Goal: Task Accomplishment & Management: Use online tool/utility

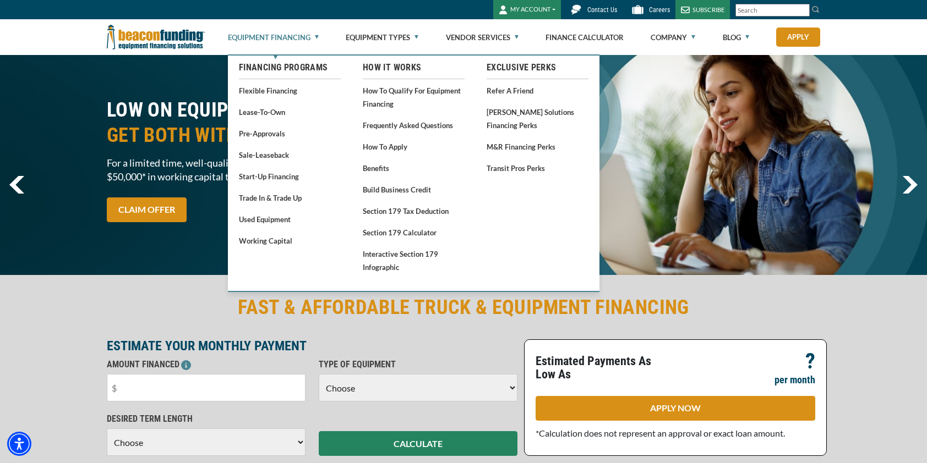
click at [308, 37] on link "Equipment Financing" at bounding box center [273, 37] width 91 height 35
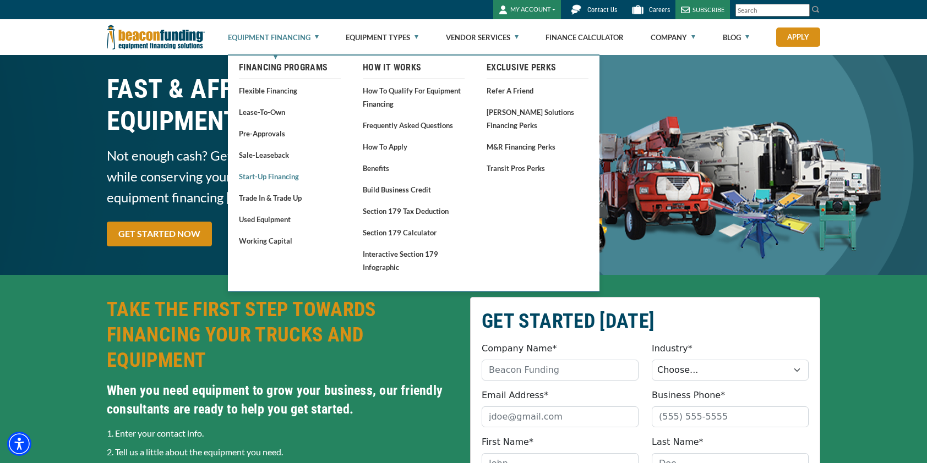
click at [281, 176] on link "Start-Up Financing" at bounding box center [290, 177] width 102 height 14
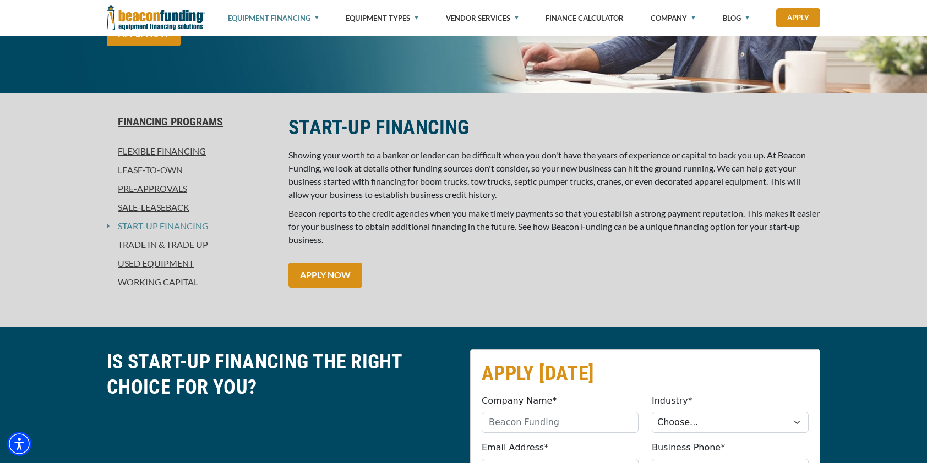
scroll to position [220, 0]
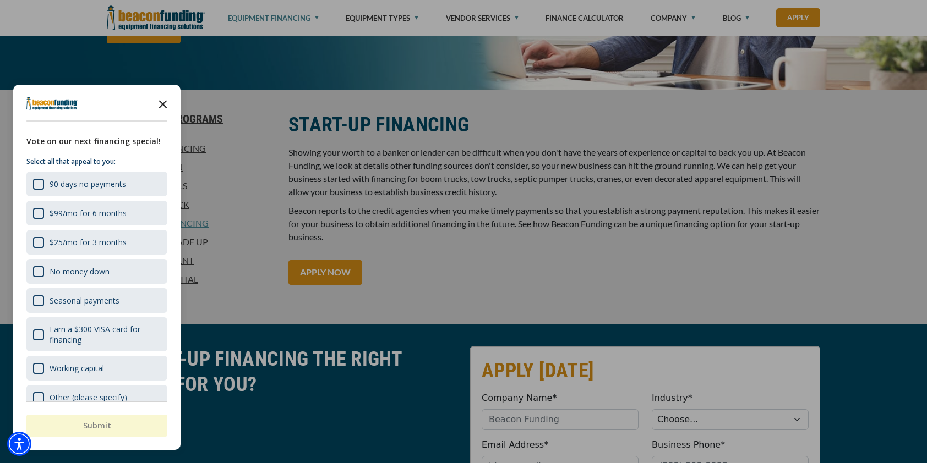
click at [162, 103] on polygon "Close the survey" at bounding box center [163, 104] width 8 height 8
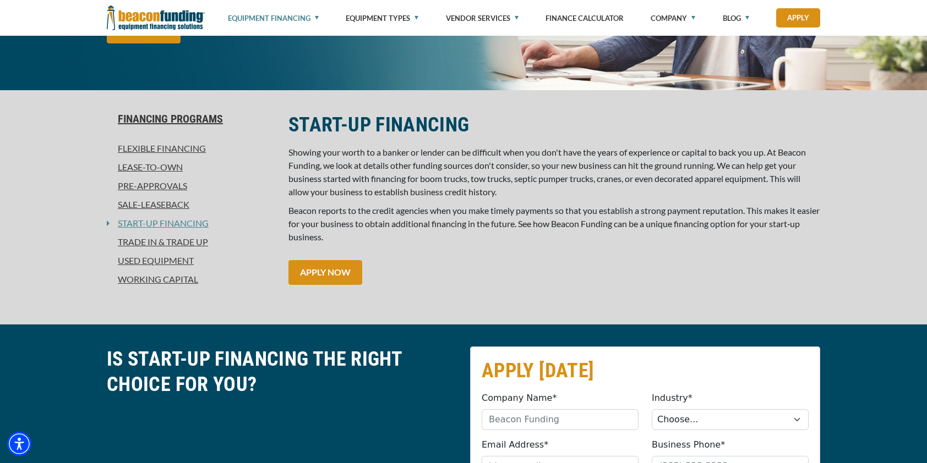
click at [154, 259] on link "Used Equipment" at bounding box center [191, 260] width 168 height 13
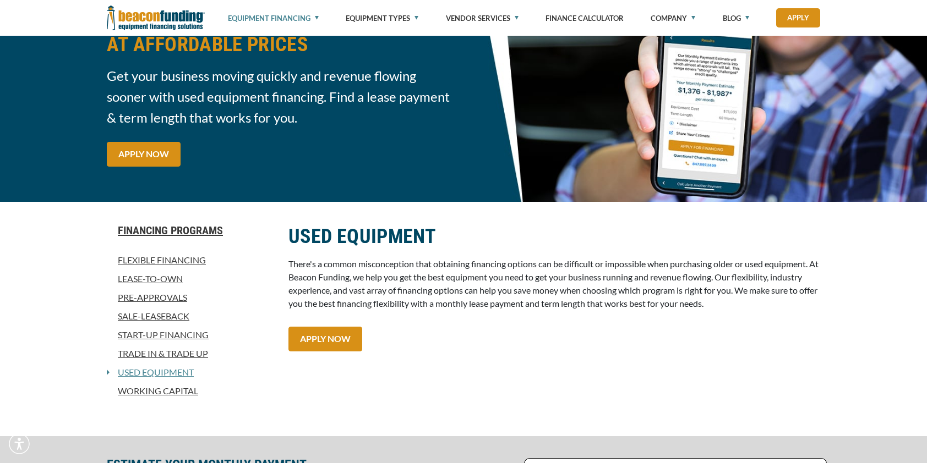
scroll to position [110, 0]
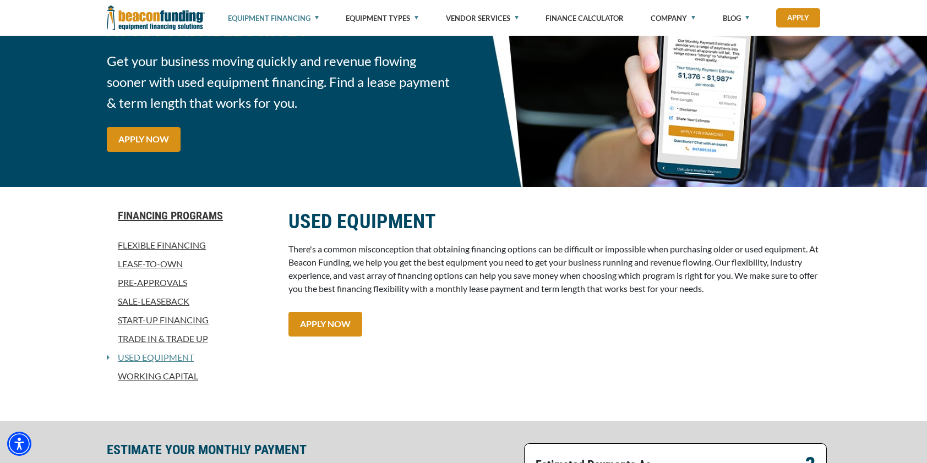
click at [155, 279] on link "Pre-approvals" at bounding box center [191, 282] width 168 height 13
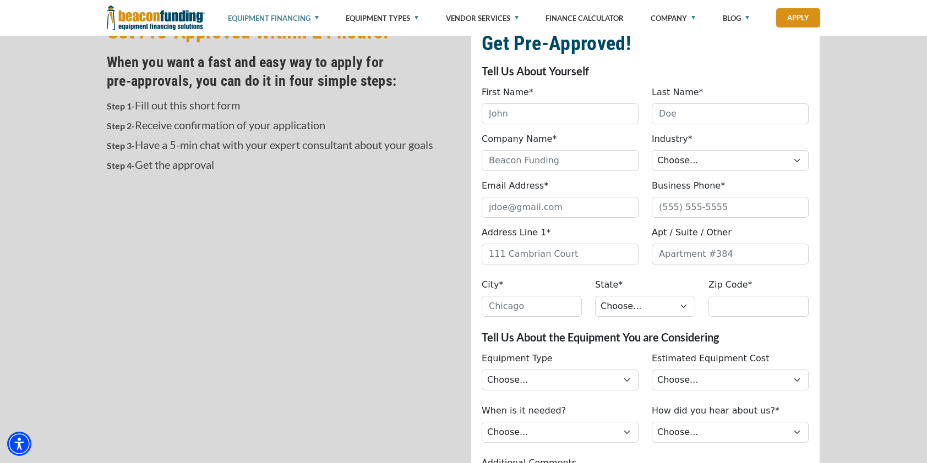
scroll to position [385, 0]
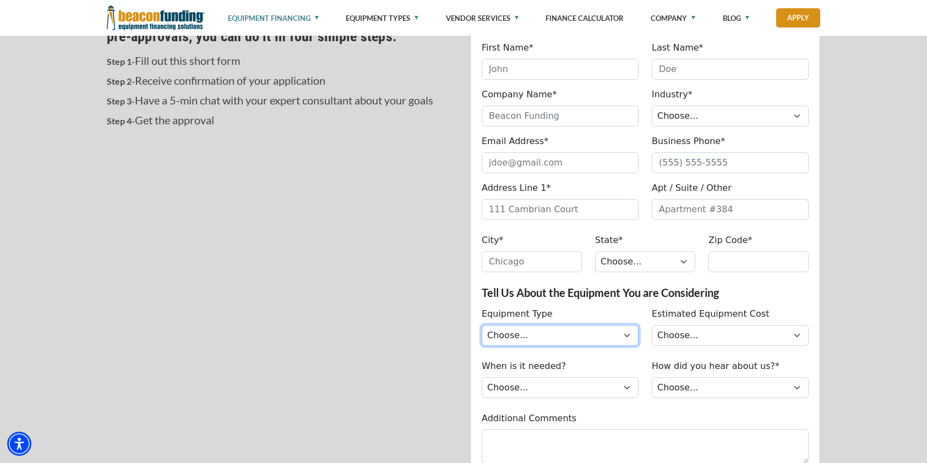
click at [613, 338] on select "Choose... Backhoe Boom/Bucket Truck Chipper Commercial Mower Crane DTG/DTF Prin…" at bounding box center [560, 335] width 157 height 21
select select "22"
click at [482, 325] on select "Choose... Backhoe Boom/Bucket Truck Chipper Commercial Mower Crane DTG/DTF Prin…" at bounding box center [560, 335] width 157 height 21
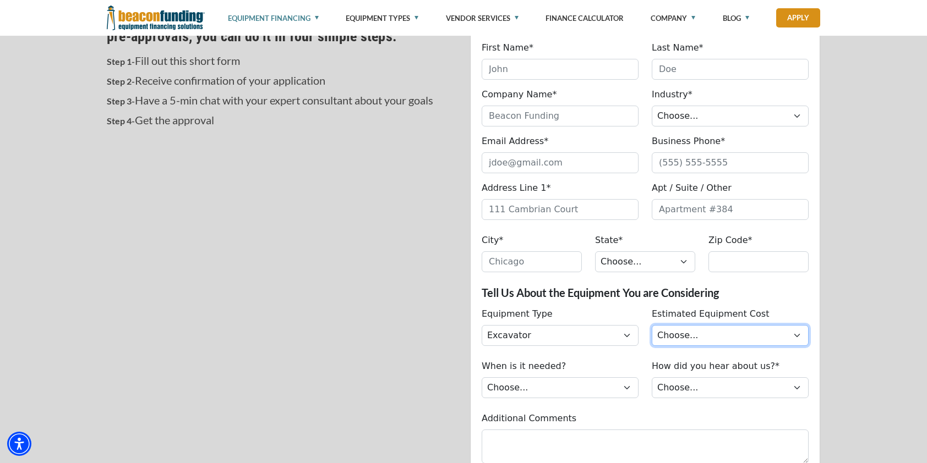
click at [727, 331] on select "Choose... Less than $50,000 $50,000 to $99,999 $100,000 to $149,999 $150,000+" at bounding box center [730, 335] width 157 height 21
select select "279640001"
click at [652, 325] on select "Choose... Less than $50,000 $50,000 to $99,999 $100,000 to $149,999 $150,000+" at bounding box center [730, 335] width 157 height 21
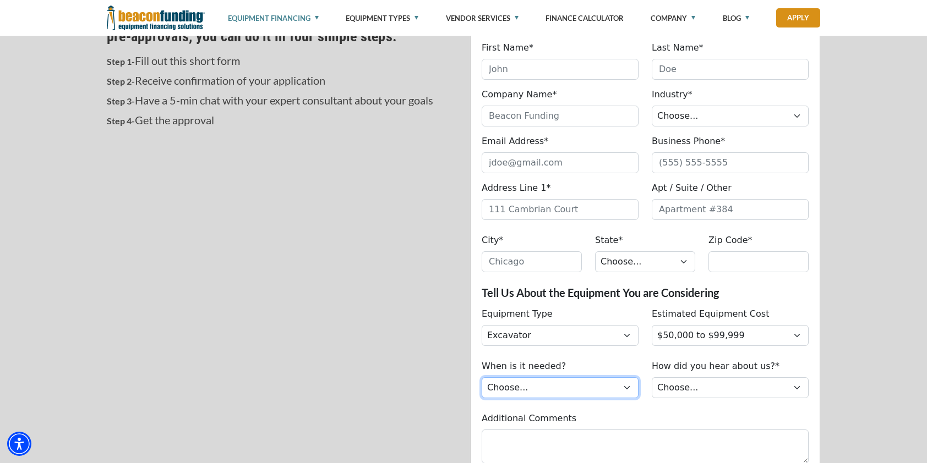
click at [588, 386] on select "Choose... Immediately Next few months I’m just looking" at bounding box center [560, 388] width 157 height 21
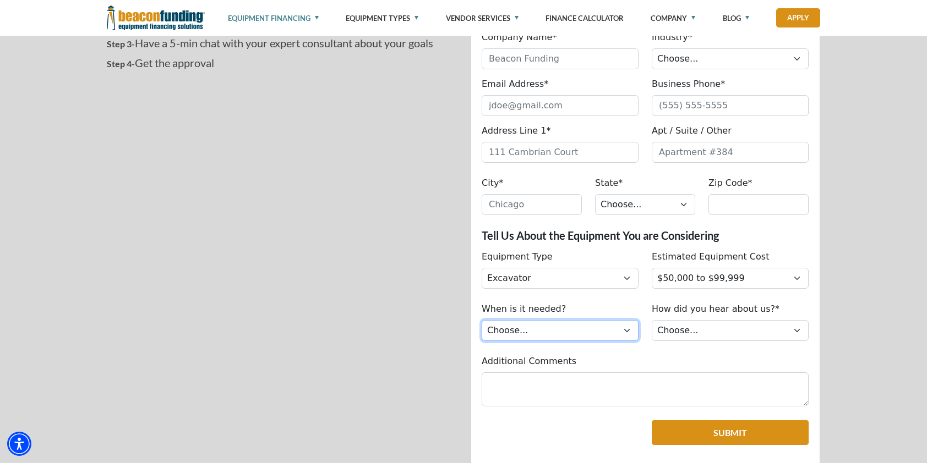
scroll to position [495, 0]
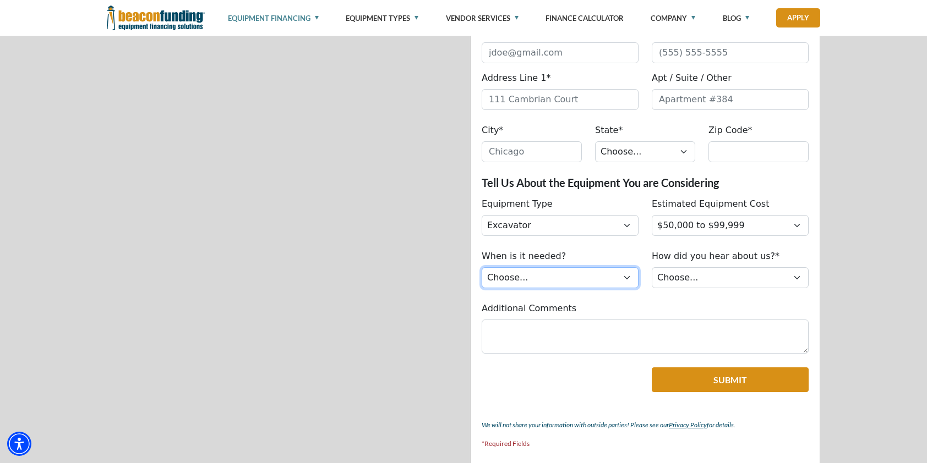
click at [615, 279] on select "Choose... Immediately Next few months I’m just looking" at bounding box center [560, 278] width 157 height 21
select select "279640000"
click at [482, 268] on select "Choose... Immediately Next few months I’m just looking" at bounding box center [560, 278] width 157 height 21
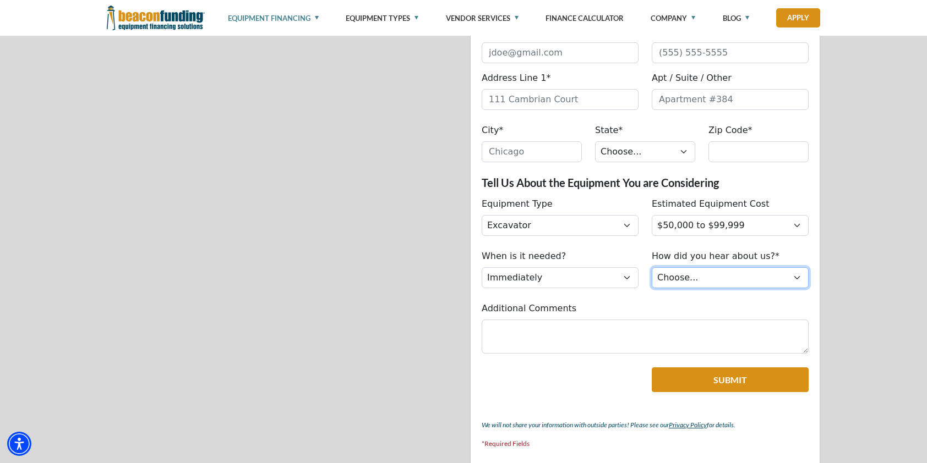
click at [762, 274] on select "Choose... Internet Search Vendor Referral Word of Mouth Client Referral Email E…" at bounding box center [730, 278] width 157 height 21
select select "14"
click at [652, 268] on select "Choose... Internet Search Vendor Referral Word of Mouth Client Referral Email E…" at bounding box center [730, 278] width 157 height 21
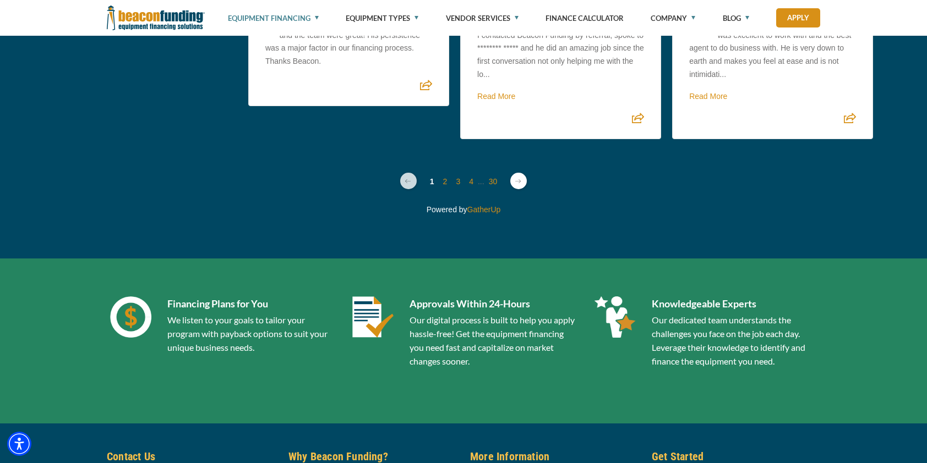
scroll to position [3027, 0]
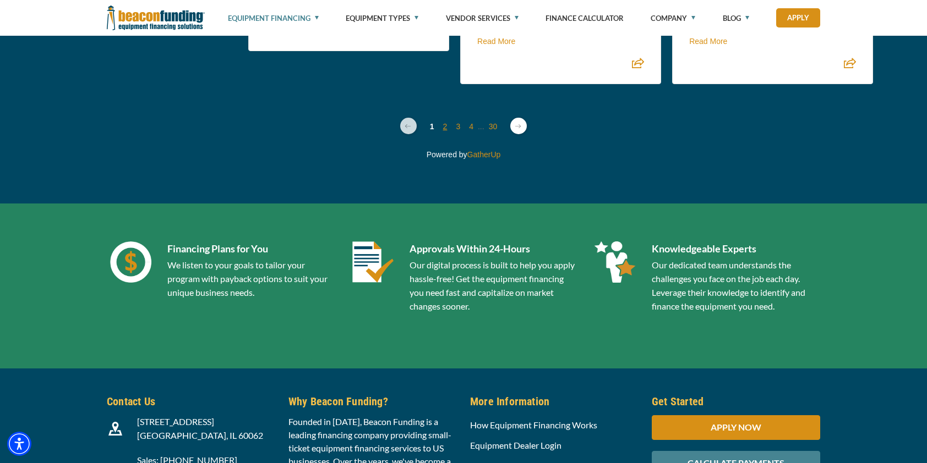
click at [443, 122] on link "2" at bounding box center [445, 126] width 4 height 9
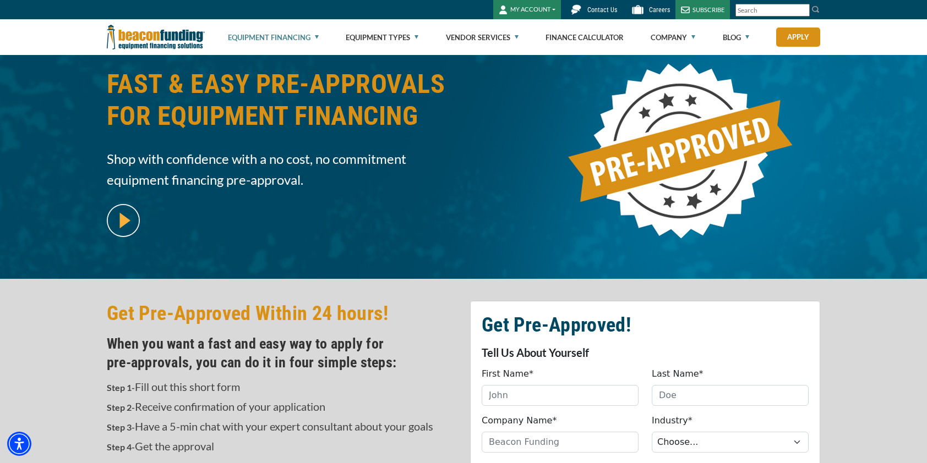
scroll to position [0, 0]
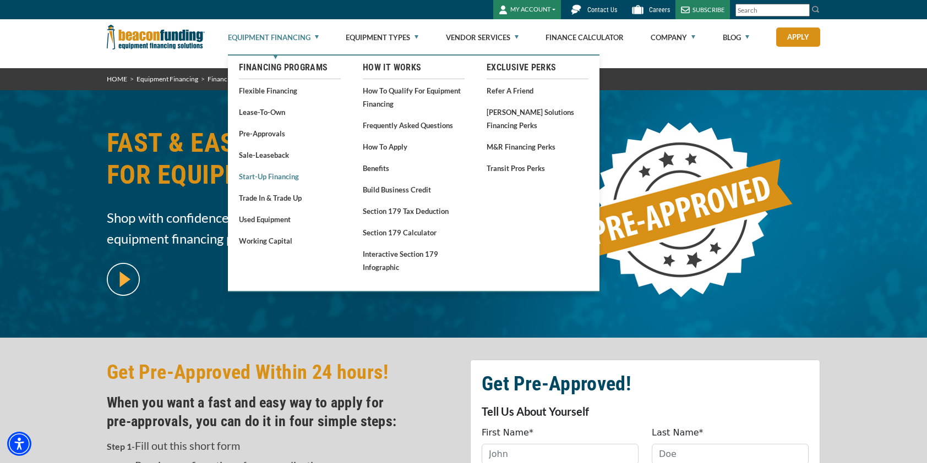
click at [269, 179] on link "Start-Up Financing" at bounding box center [290, 177] width 102 height 14
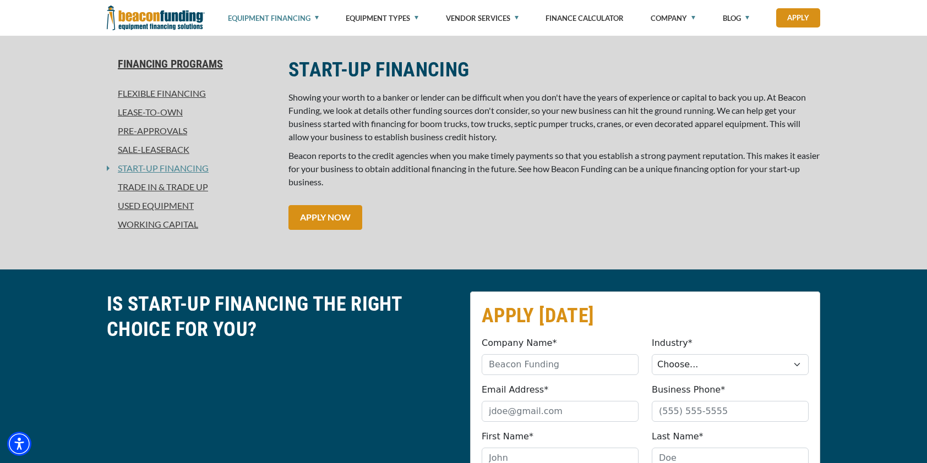
scroll to position [440, 0]
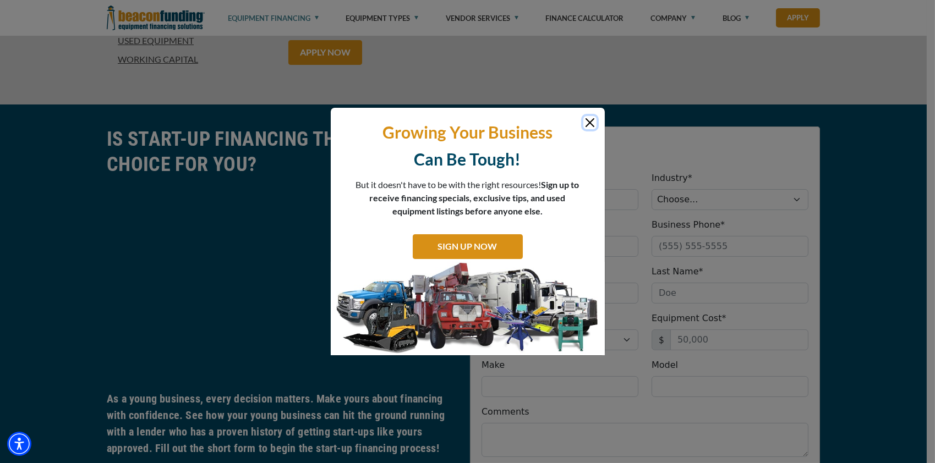
click at [590, 122] on button "Close" at bounding box center [589, 122] width 13 height 13
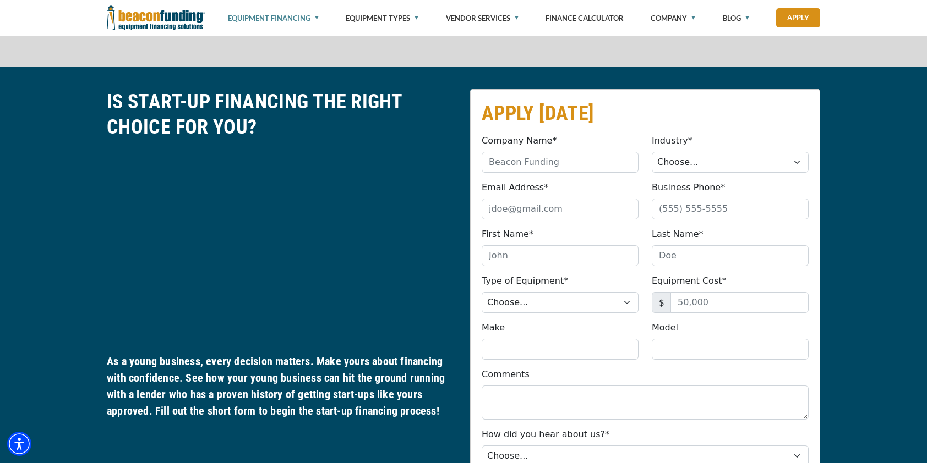
scroll to position [495, 0]
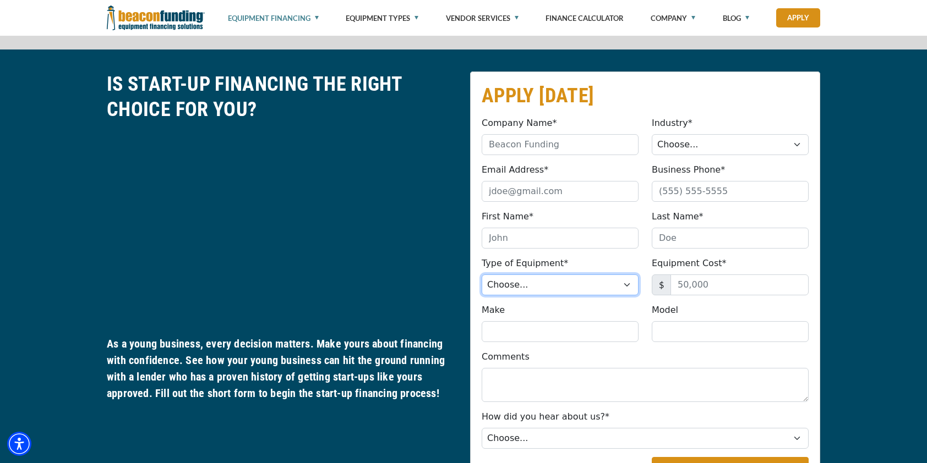
click at [620, 282] on select "Choose... Backhoe Boom/Bucket Truck Chipper Commercial Mower Crane DTG/DTF Prin…" at bounding box center [560, 285] width 157 height 21
select select "22"
click at [482, 275] on select "Choose... Backhoe Boom/Bucket Truck Chipper Commercial Mower Crane DTG/DTF Prin…" at bounding box center [560, 285] width 157 height 21
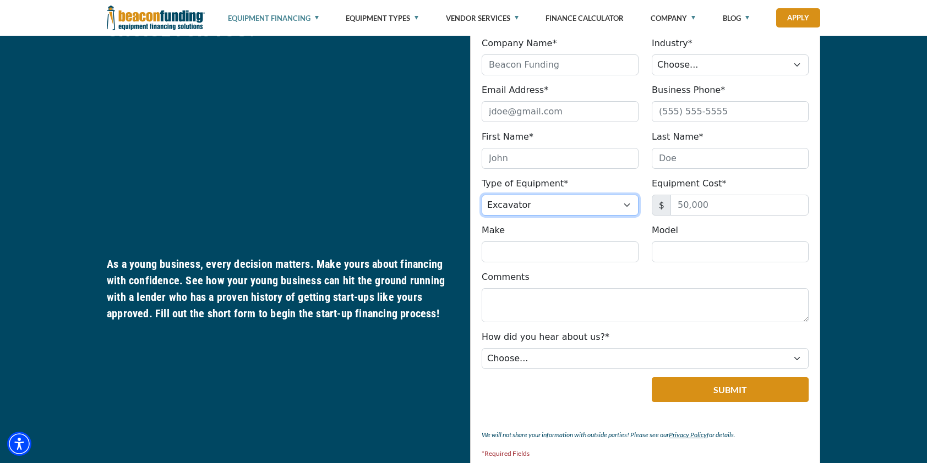
scroll to position [716, 0]
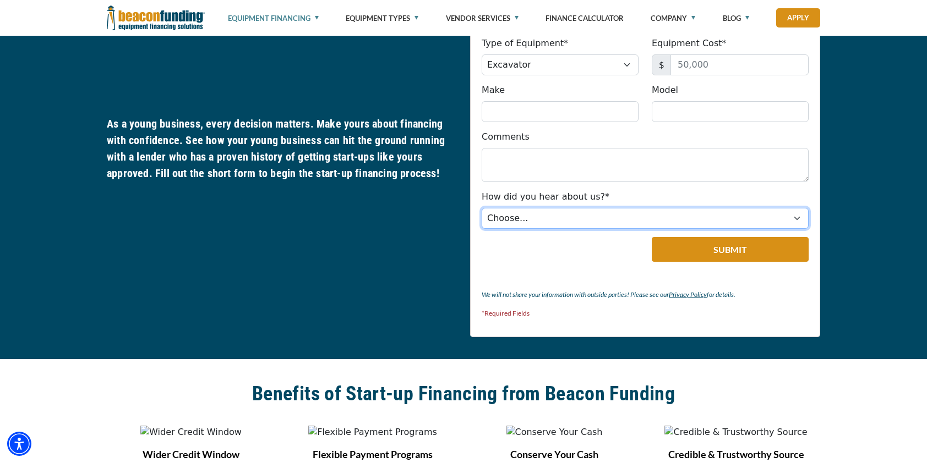
click at [639, 211] on select "Choose... Internet Search Vendor Referral Word of Mouth Client Referral Email E…" at bounding box center [645, 218] width 327 height 21
select select "14"
click at [482, 208] on select "Choose... Internet Search Vendor Referral Word of Mouth Client Referral Email E…" at bounding box center [645, 218] width 327 height 21
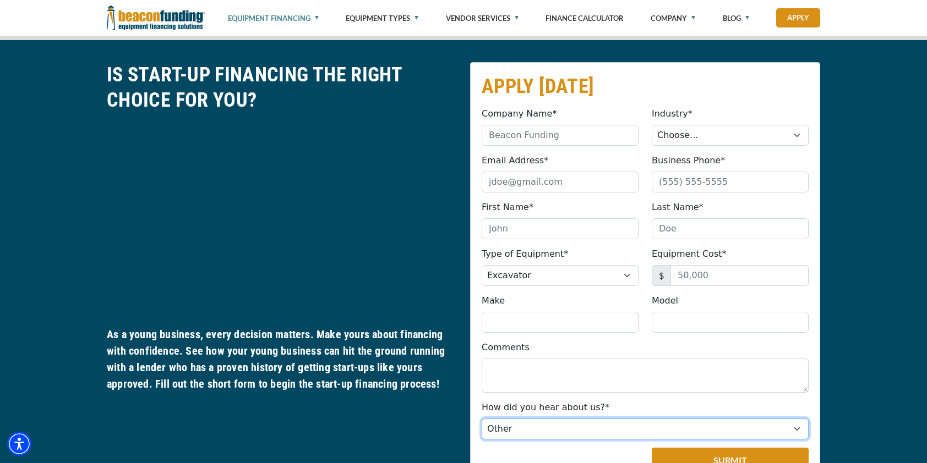
scroll to position [495, 0]
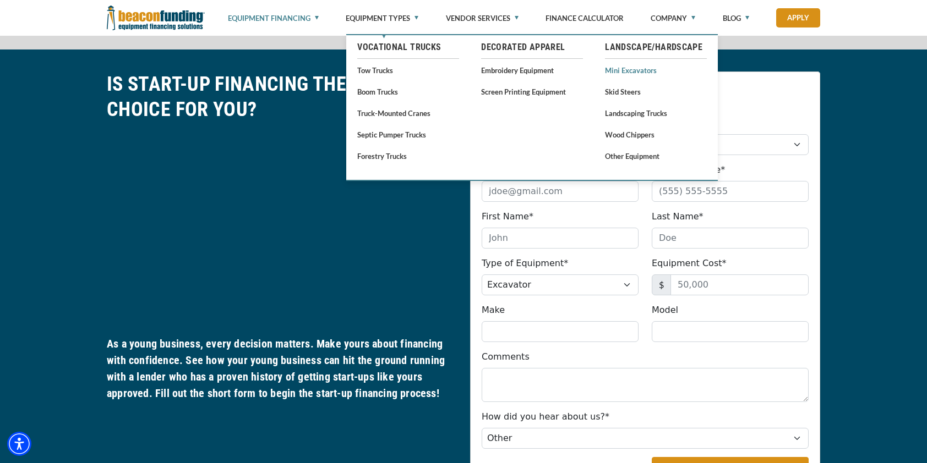
click at [643, 68] on link "Mini Excavators" at bounding box center [656, 70] width 102 height 14
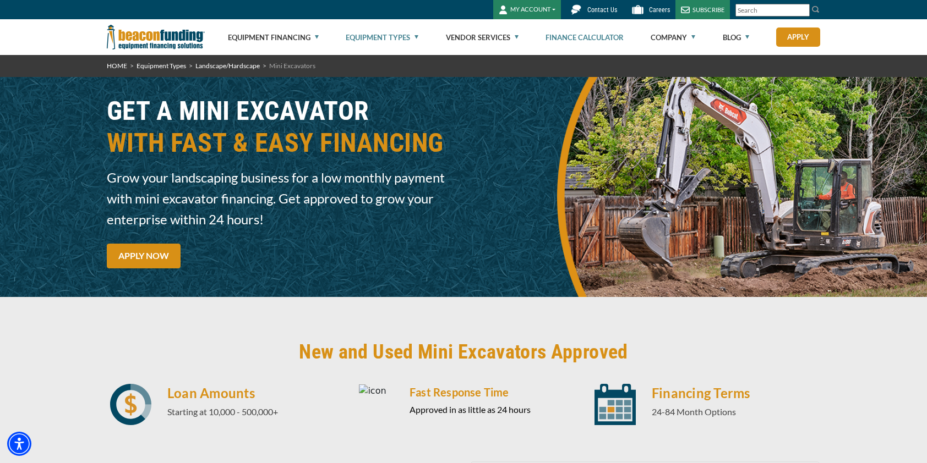
click at [577, 35] on link "Finance Calculator" at bounding box center [584, 37] width 78 height 35
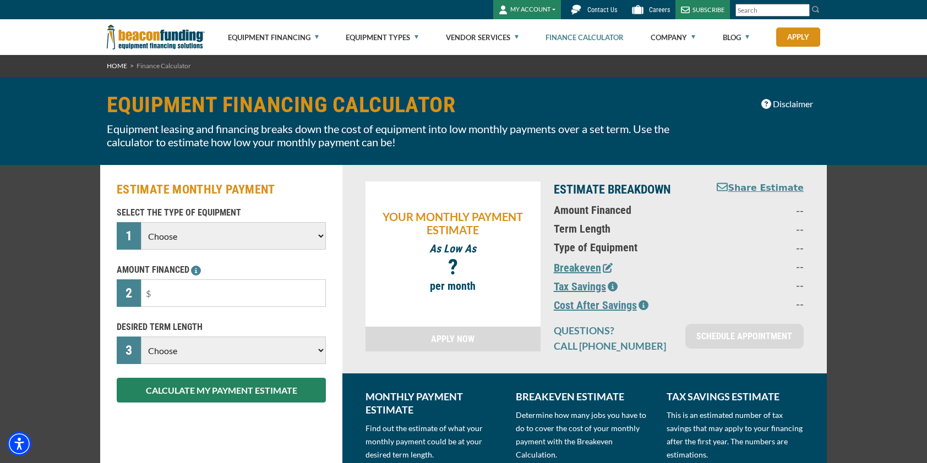
click at [320, 235] on select "Choose Backhoe Boom/Bucket Truck Chipper Commercial Mower Crane DTG/DTF Printin…" at bounding box center [233, 236] width 185 height 28
select select "22"
click at [141, 222] on select "Choose Backhoe Boom/Bucket Truck Chipper Commercial Mower Crane DTG/DTF Printin…" at bounding box center [233, 236] width 185 height 28
click at [305, 287] on input "text" at bounding box center [233, 294] width 185 height 28
drag, startPoint x: 276, startPoint y: 293, endPoint x: 141, endPoint y: 287, distance: 135.0
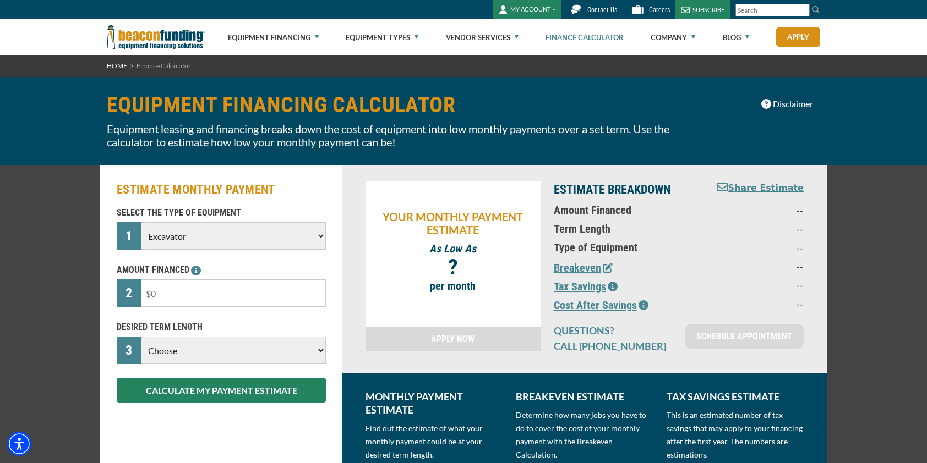
click at [141, 287] on input "text" at bounding box center [233, 294] width 185 height 28
type input "$49,000"
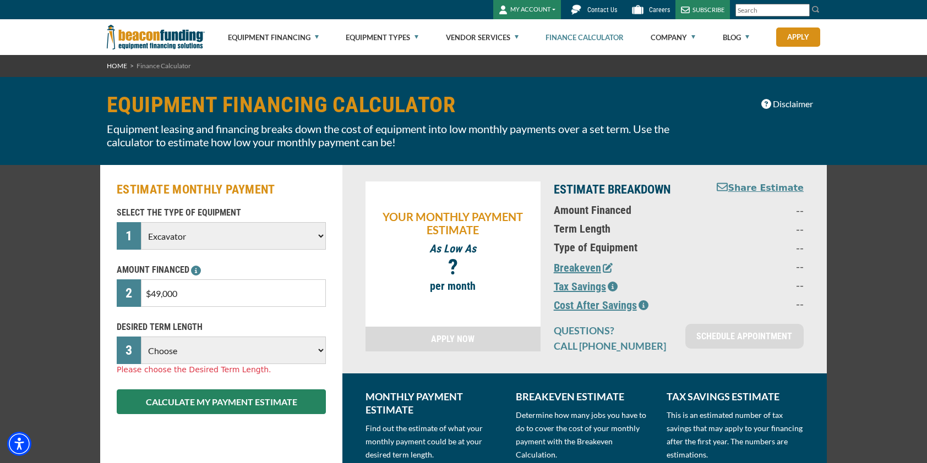
click at [298, 345] on select "Choose 36 Months 48 Months 60 Months" at bounding box center [233, 351] width 185 height 28
select select "60"
click at [141, 337] on select "Choose 36 Months 48 Months 60 Months" at bounding box center [233, 351] width 185 height 28
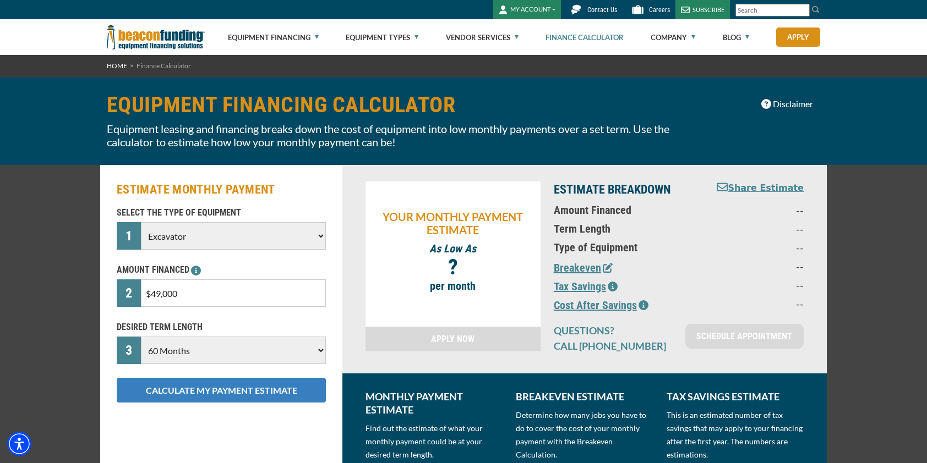
click at [230, 391] on button "CALCULATE MY PAYMENT ESTIMATE" at bounding box center [221, 390] width 209 height 25
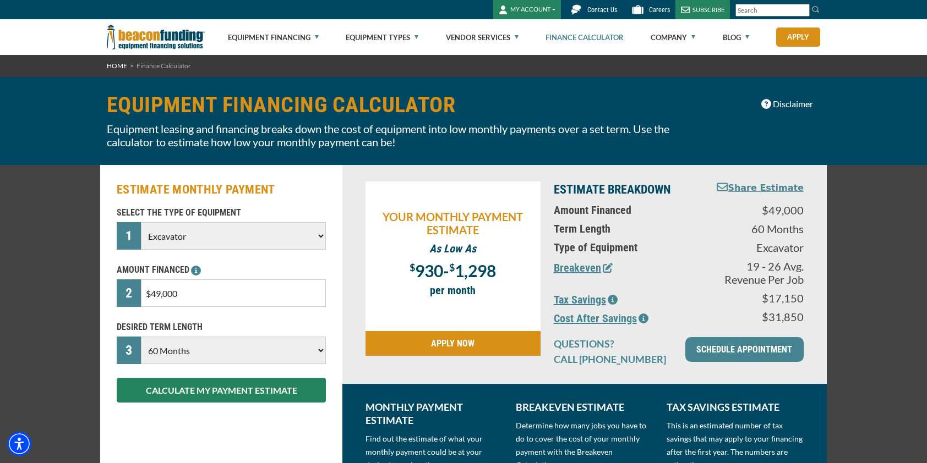
click at [614, 298] on icon "button" at bounding box center [613, 300] width 10 height 10
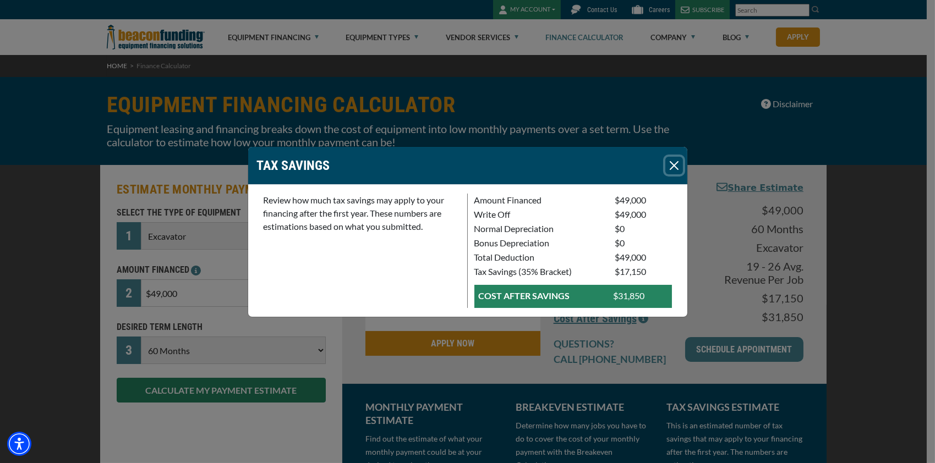
click at [673, 166] on button "Close" at bounding box center [674, 166] width 18 height 18
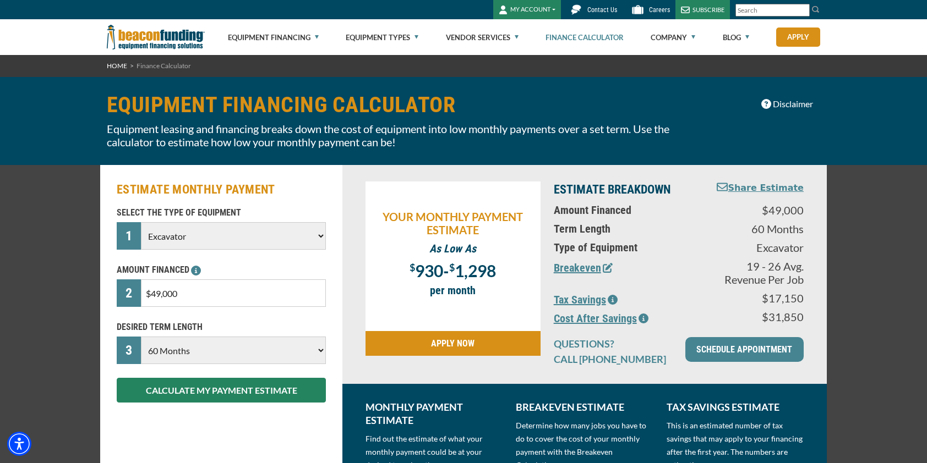
click at [605, 266] on icon "button" at bounding box center [608, 268] width 10 height 10
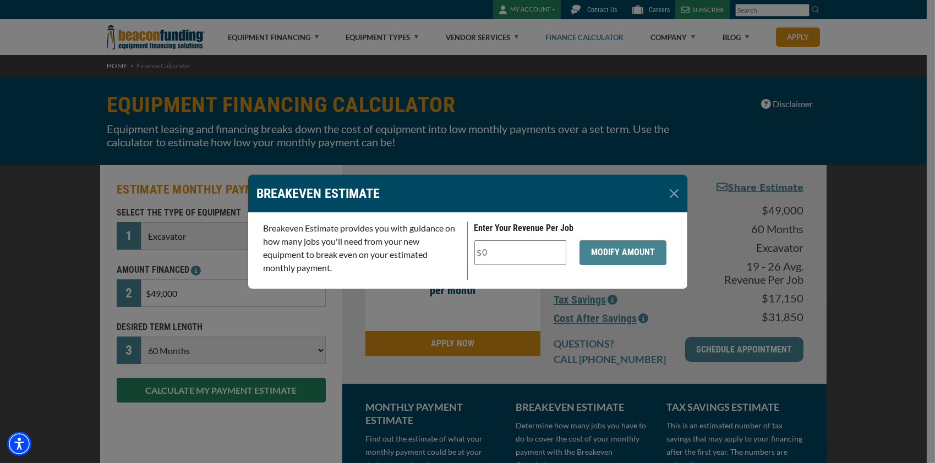
drag, startPoint x: 494, startPoint y: 254, endPoint x: 483, endPoint y: 252, distance: 11.2
click at [483, 252] on input "Enter Your Revenue Per Job" at bounding box center [520, 253] width 92 height 25
click at [495, 255] on input "Enter Your Revenue Per Job" at bounding box center [520, 253] width 92 height 25
drag, startPoint x: 495, startPoint y: 255, endPoint x: 481, endPoint y: 254, distance: 14.4
click at [481, 254] on input "Enter Your Revenue Per Job" at bounding box center [520, 253] width 92 height 25
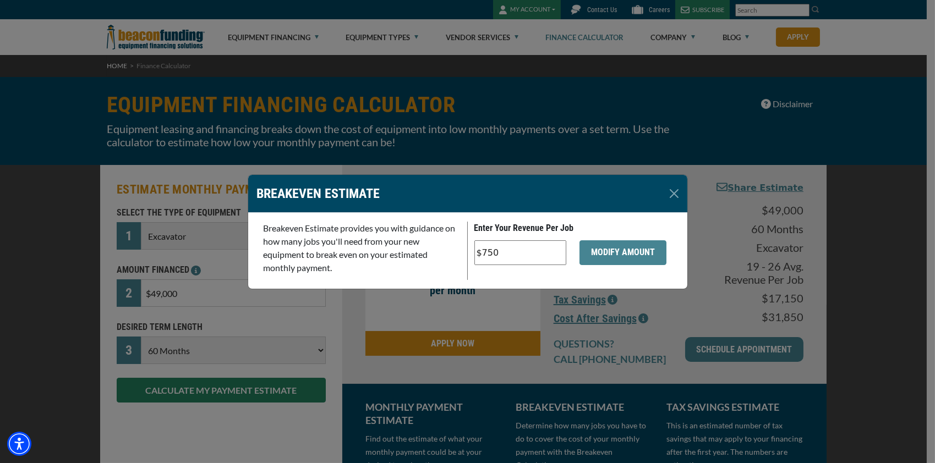
click at [604, 268] on div "MODIFY AMOUNT" at bounding box center [626, 259] width 106 height 36
click at [605, 258] on button "MODIFY AMOUNT" at bounding box center [623, 253] width 87 height 25
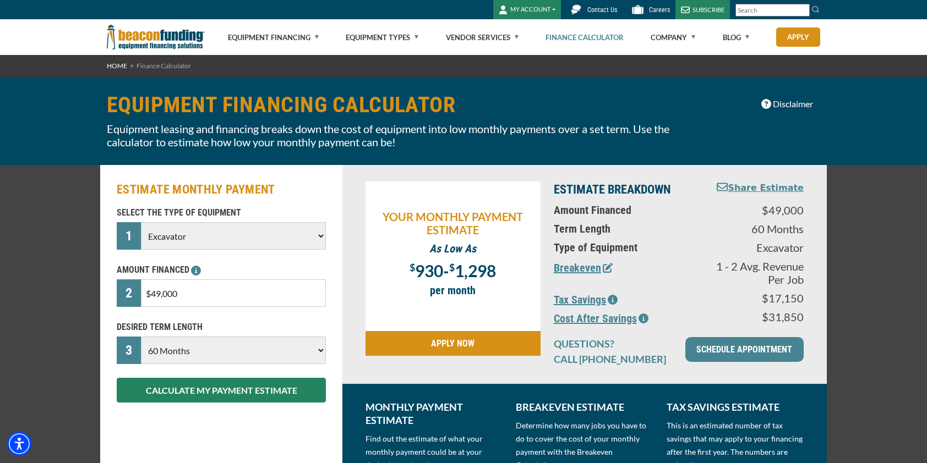
click at [605, 266] on icon "button" at bounding box center [608, 268] width 10 height 10
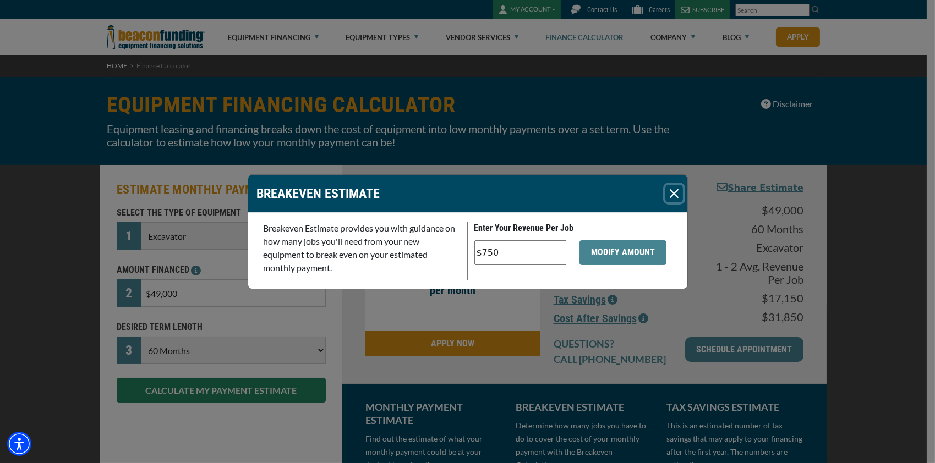
click at [674, 195] on button "Close" at bounding box center [674, 194] width 18 height 18
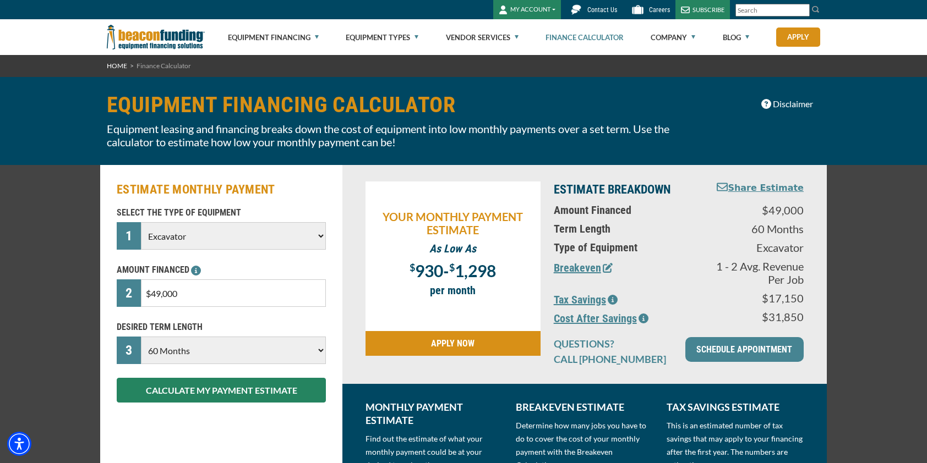
click at [604, 268] on icon "button" at bounding box center [608, 268] width 10 height 10
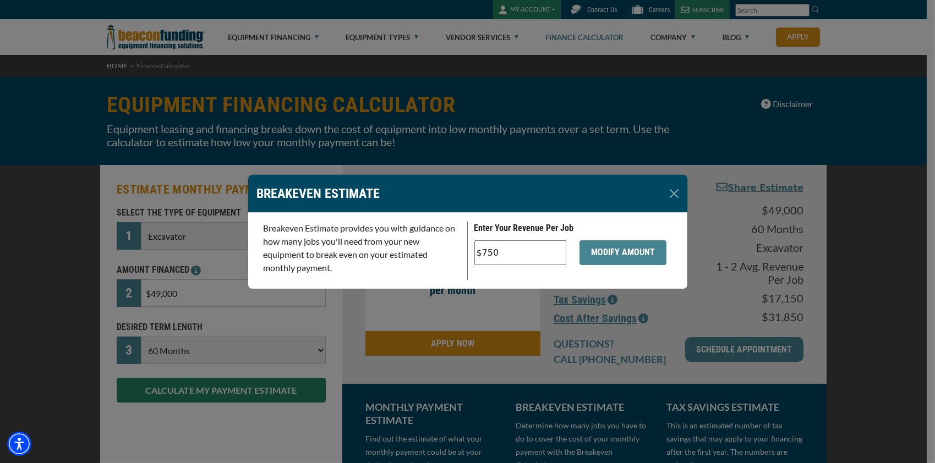
drag, startPoint x: 496, startPoint y: 254, endPoint x: 483, endPoint y: 252, distance: 12.9
click at [483, 252] on input "$750" at bounding box center [520, 253] width 92 height 25
click at [500, 252] on input "$750" at bounding box center [520, 253] width 92 height 25
click at [499, 252] on input "$750" at bounding box center [520, 253] width 92 height 25
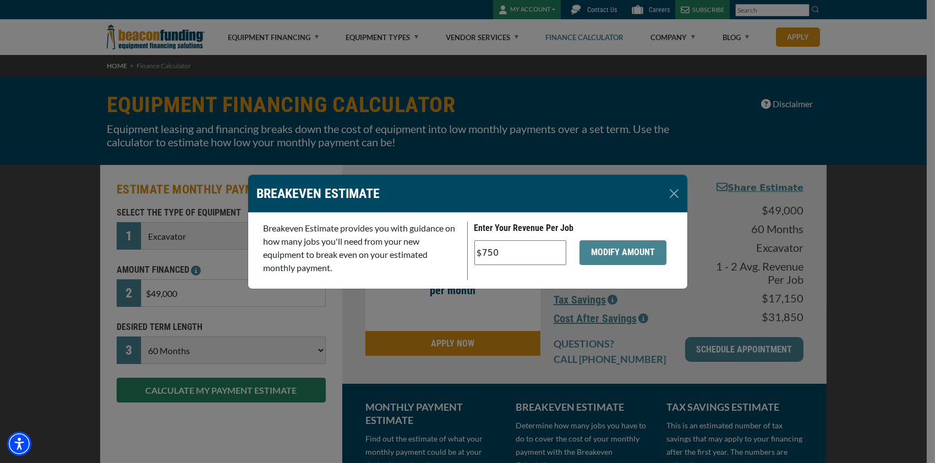
click at [498, 254] on input "$750" at bounding box center [520, 253] width 92 height 25
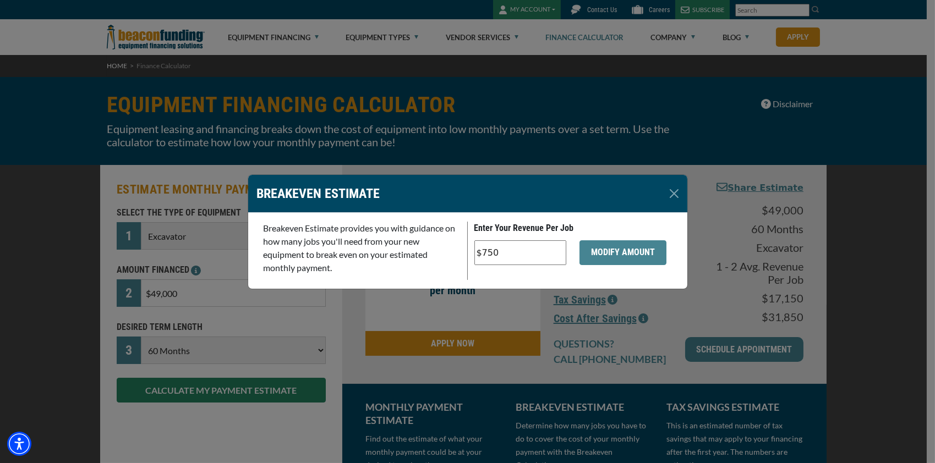
click at [498, 254] on input "$750" at bounding box center [520, 253] width 92 height 25
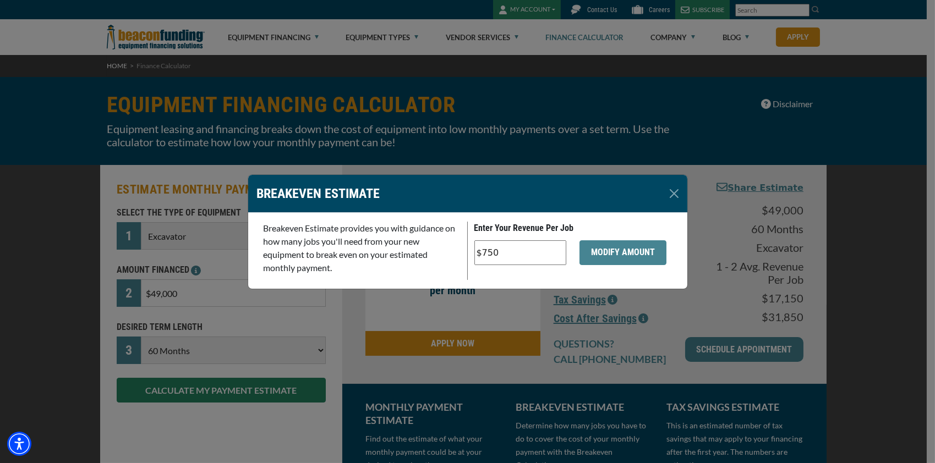
click at [498, 254] on input "$750" at bounding box center [520, 253] width 92 height 25
click at [595, 249] on button "MODIFY AMOUNT" at bounding box center [623, 253] width 87 height 25
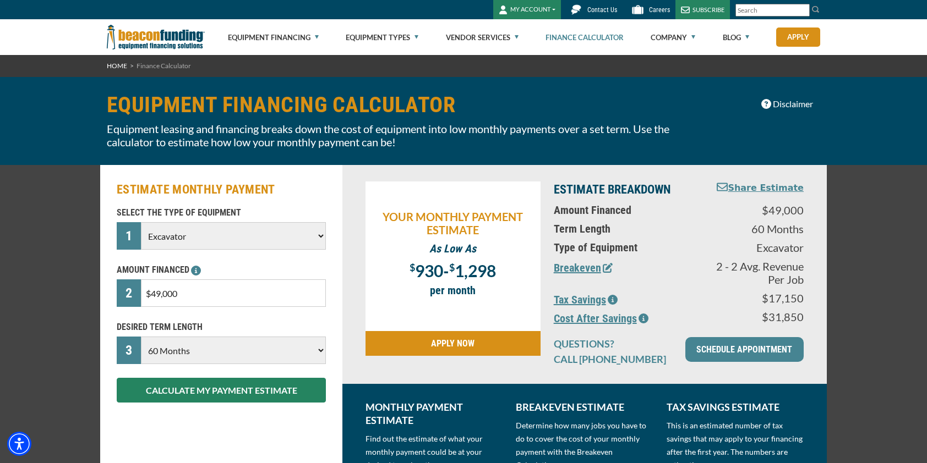
click at [576, 269] on button "Breakeven" at bounding box center [583, 268] width 59 height 17
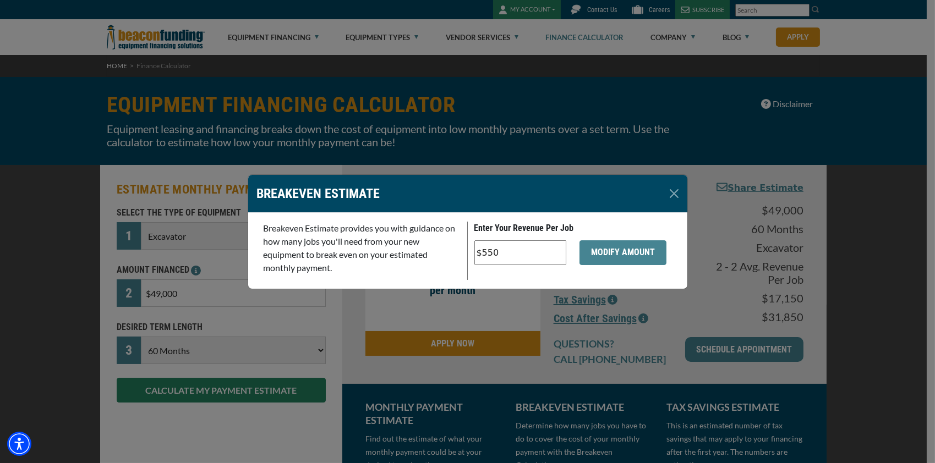
drag, startPoint x: 500, startPoint y: 253, endPoint x: 482, endPoint y: 253, distance: 18.2
click at [482, 253] on input "$550" at bounding box center [520, 253] width 92 height 25
type input "$500"
click at [603, 244] on button "MODIFY AMOUNT" at bounding box center [623, 253] width 87 height 25
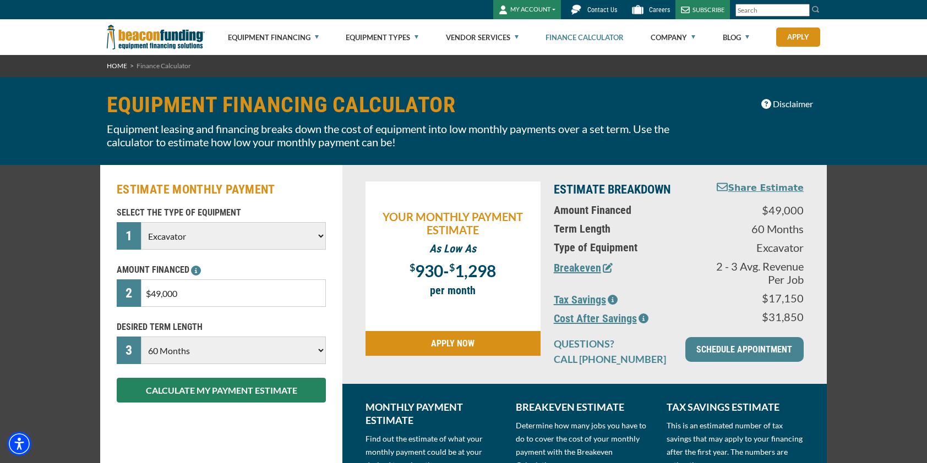
click at [580, 272] on button "Breakeven" at bounding box center [583, 268] width 59 height 17
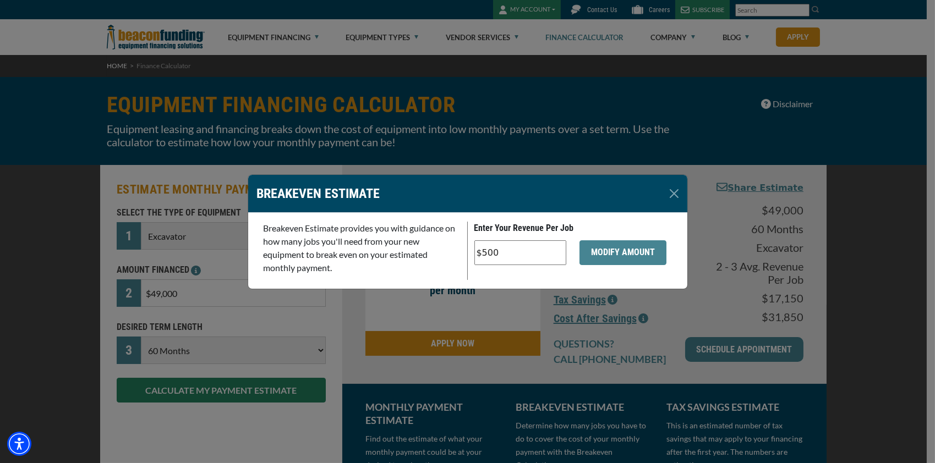
drag, startPoint x: 503, startPoint y: 254, endPoint x: 498, endPoint y: 253, distance: 5.6
click at [498, 253] on input "$500" at bounding box center [520, 253] width 92 height 25
click at [672, 195] on button "Close" at bounding box center [674, 194] width 18 height 18
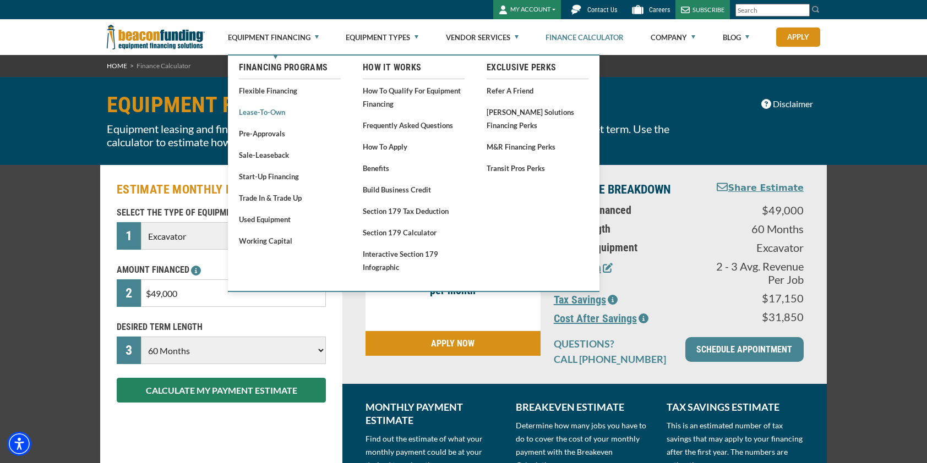
click at [258, 114] on link "Lease-To-Own" at bounding box center [290, 112] width 102 height 14
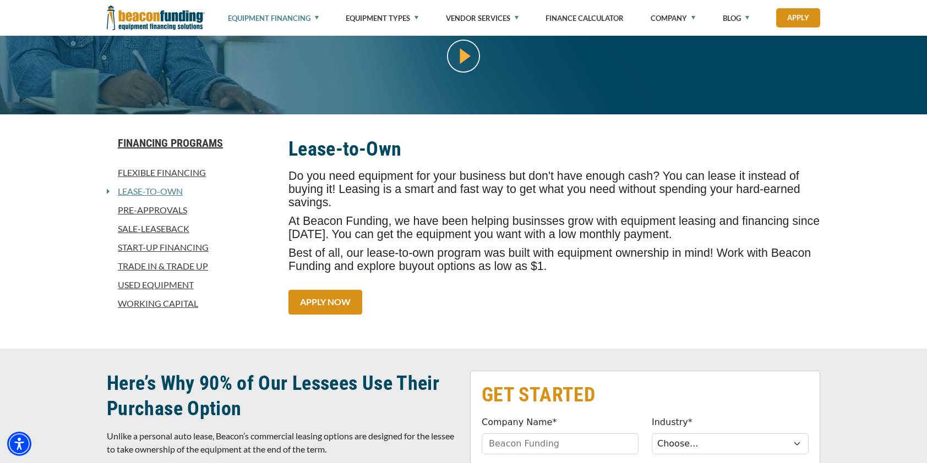
scroll to position [165, 0]
